Goal: Find specific page/section: Find specific page/section

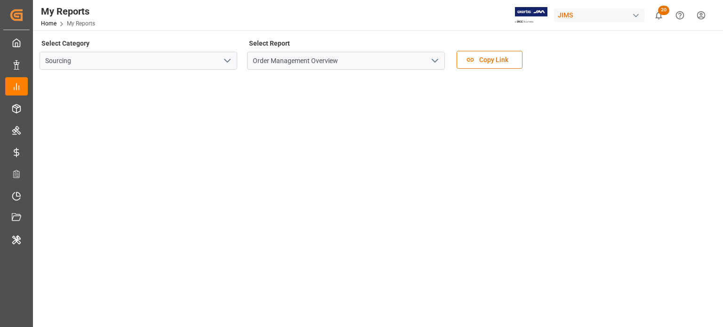
click at [229, 63] on icon "open menu" at bounding box center [227, 60] width 11 height 11
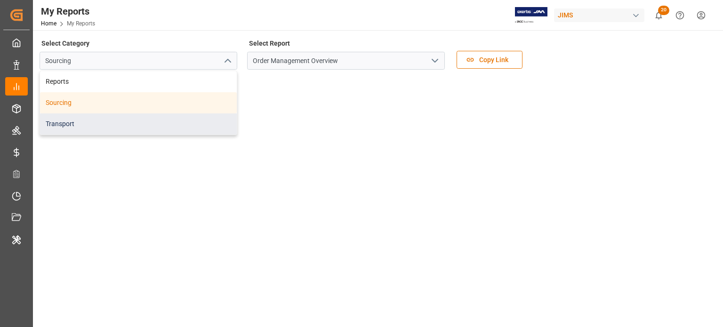
click at [117, 119] on div "Transport" at bounding box center [138, 123] width 197 height 21
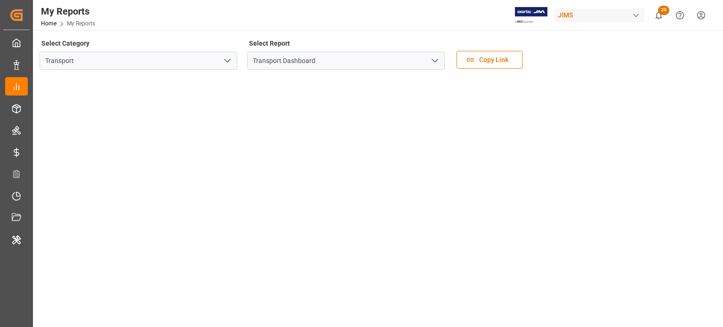
click at [230, 59] on polyline "open menu" at bounding box center [228, 60] width 6 height 3
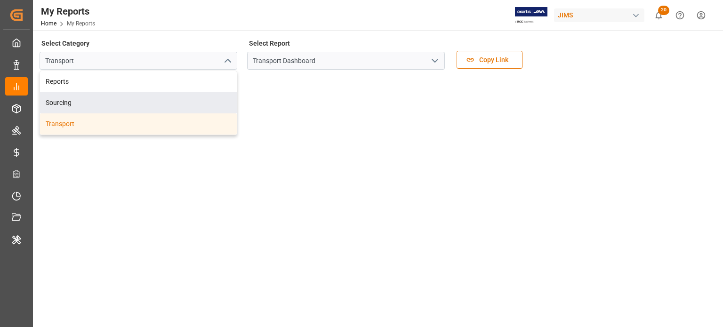
click at [438, 62] on icon "open menu" at bounding box center [434, 60] width 11 height 11
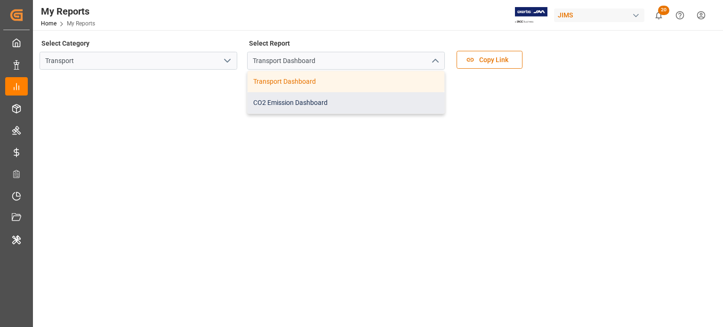
click at [316, 103] on div "CO2 Emission Dashboard" at bounding box center [346, 102] width 197 height 21
